Goal: Information Seeking & Learning: Learn about a topic

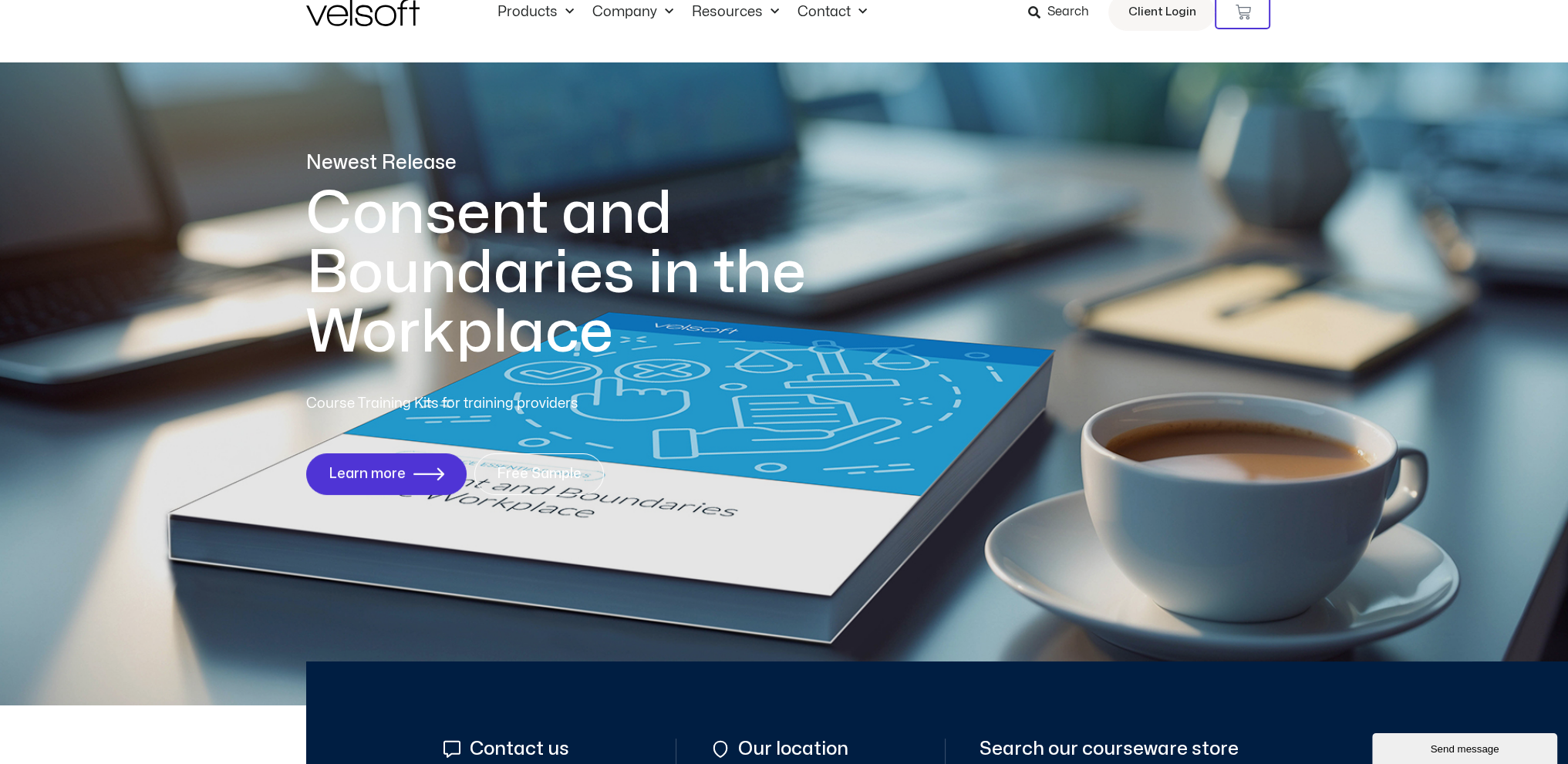
scroll to position [23, 0]
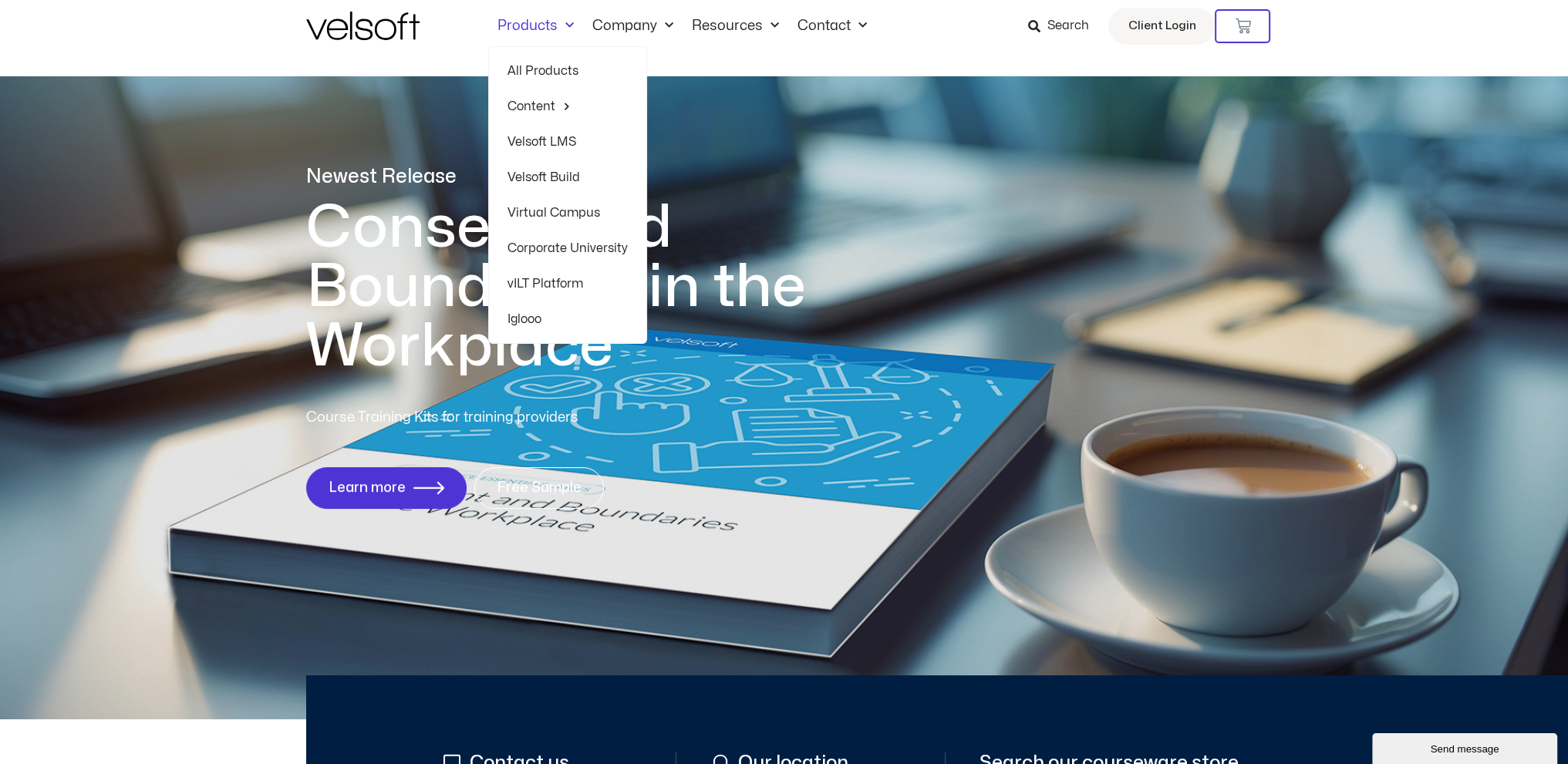
click at [538, 137] on link "Velsoft LMS" at bounding box center [567, 142] width 120 height 35
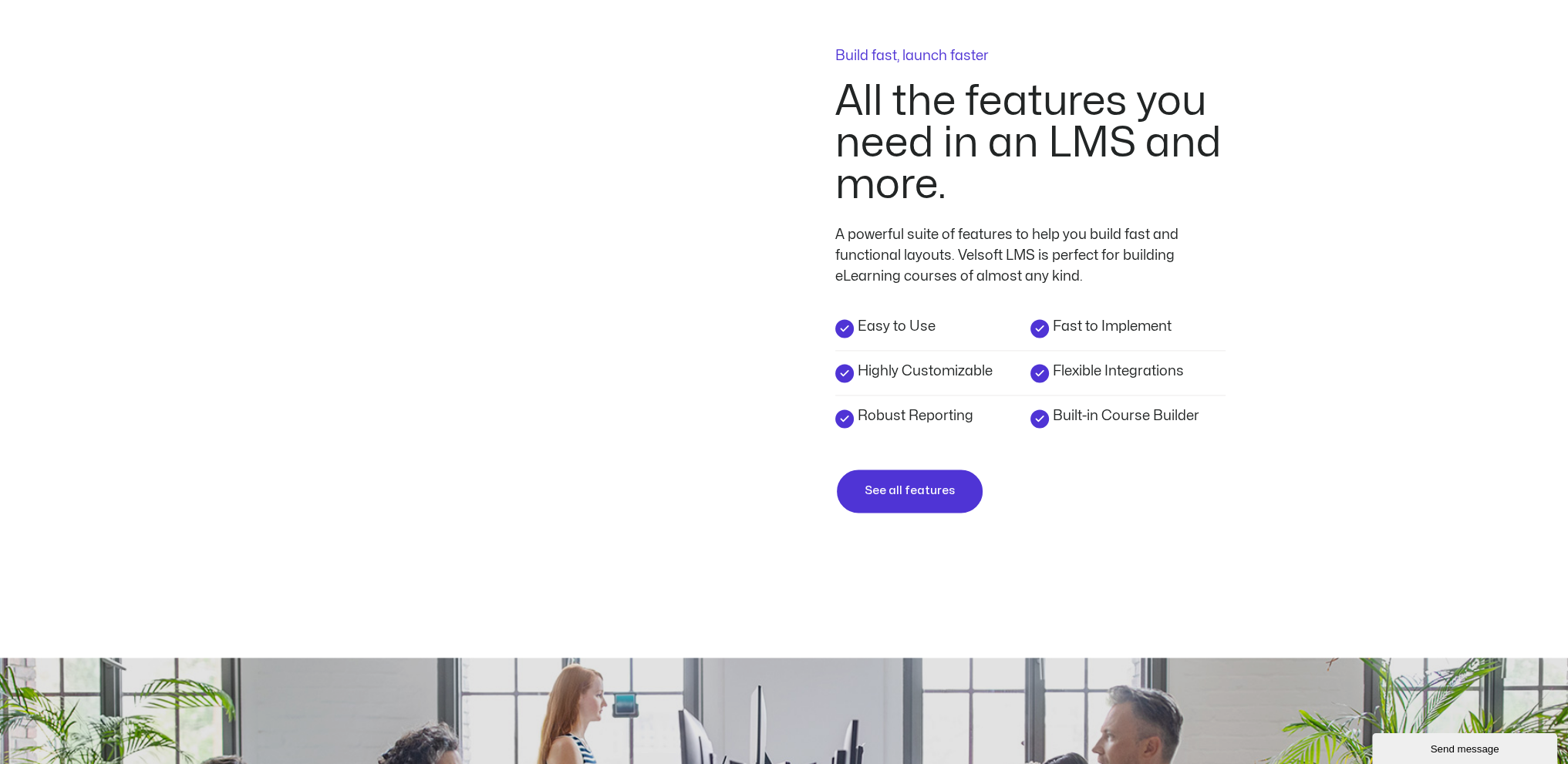
scroll to position [3199, 0]
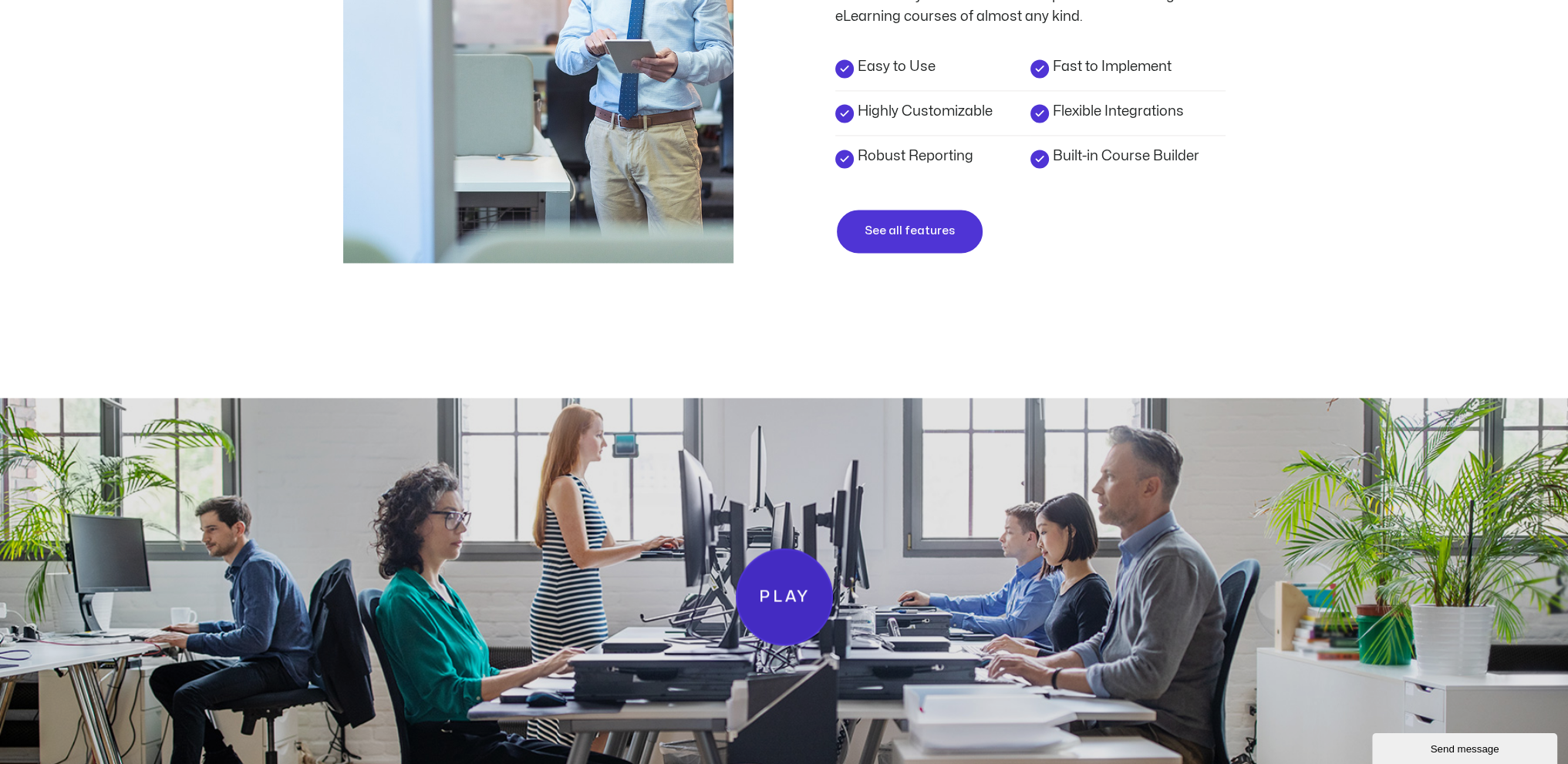
click at [795, 584] on span "Play" at bounding box center [784, 597] width 50 height 26
